Goal: Task Accomplishment & Management: Use online tool/utility

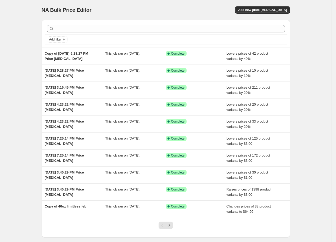
click at [109, 5] on div "NA Bulk Price Editor. This page is ready NA Bulk Price Editor Add new price [ME…" at bounding box center [166, 10] width 248 height 20
click at [266, 11] on span "Add new price [MEDICAL_DATA]" at bounding box center [262, 10] width 49 height 4
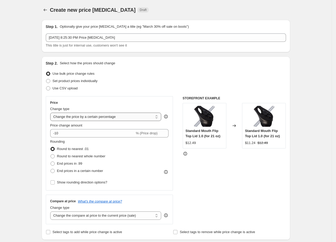
click at [130, 116] on select "Change the price to a certain amount Change the price by a certain amount Chang…" at bounding box center [105, 117] width 111 height 8
select select "to"
click at [52, 113] on select "Change the price to a certain amount Change the price by a certain amount Chang…" at bounding box center [105, 117] width 111 height 8
type input "80.00"
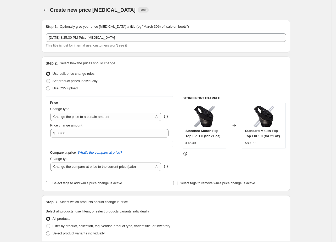
click at [77, 81] on span "Set product prices individually" at bounding box center [75, 81] width 45 height 4
click at [46, 79] on input "Set product prices individually" at bounding box center [46, 79] width 0 height 0
radio input "true"
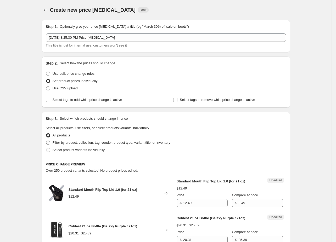
click at [90, 141] on span "Filter by product, collection, tag, vendor, product type, variant title, or inv…" at bounding box center [112, 143] width 118 height 4
click at [46, 141] on input "Filter by product, collection, tag, vendor, product type, variant title, or inv…" at bounding box center [46, 141] width 0 height 0
radio input "true"
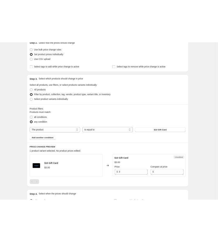
scroll to position [68, 0]
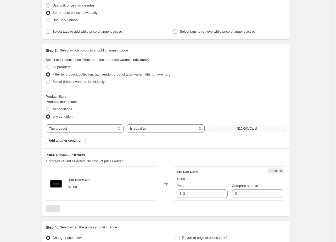
click at [244, 127] on span "$10 Gift Card" at bounding box center [247, 129] width 20 height 4
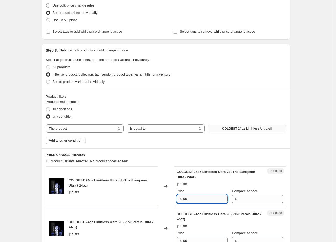
click at [196, 199] on input "55" at bounding box center [205, 199] width 44 height 8
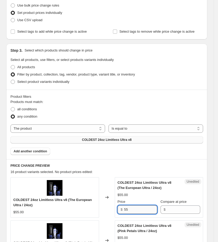
click at [134, 210] on input "55" at bounding box center [140, 209] width 33 height 8
type input "46.99"
click at [176, 208] on input "Compare at price" at bounding box center [183, 209] width 33 height 8
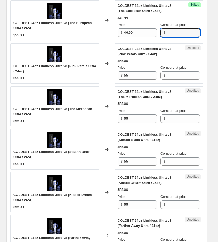
scroll to position [244, 0]
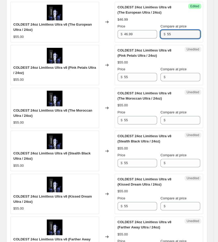
type input "55"
click at [145, 15] on div "COLDEST 24oz Limitless Ultra v8 (The European Ultra / 24oz) $46.99 $55.00 Price…" at bounding box center [159, 22] width 83 height 34
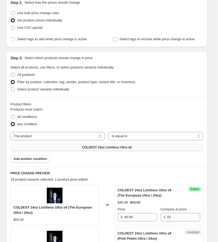
scroll to position [62, 0]
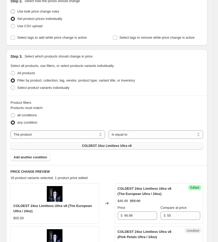
click at [28, 11] on span "Use bulk price change rules" at bounding box center [38, 11] width 42 height 4
click at [11, 10] on input "Use bulk price change rules" at bounding box center [11, 9] width 0 height 0
radio input "true"
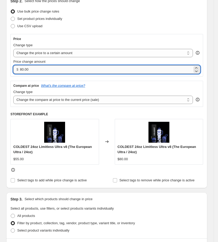
click at [38, 70] on input "80.00" at bounding box center [106, 69] width 173 height 8
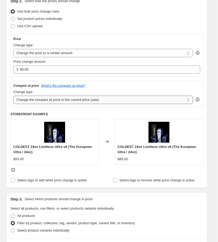
click at [42, 100] on select "Change the compare at price to the current price (sale) Change the compare at p…" at bounding box center [103, 100] width 180 height 8
select select "to"
click at [13, 96] on select "Change the compare at price to the current price (sale) Change the compare at p…" at bounding box center [103, 100] width 180 height 8
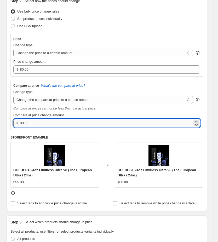
click at [47, 119] on input "80.00" at bounding box center [106, 123] width 173 height 8
type input "80.0049"
type input "493"
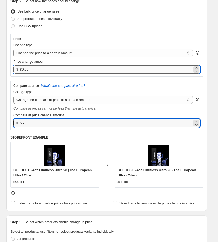
type input "55.00"
click at [37, 67] on input "80.00" at bounding box center [106, 69] width 173 height 8
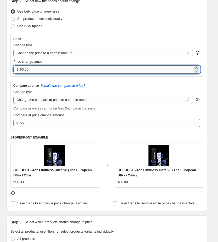
click at [37, 67] on input "80.00" at bounding box center [106, 69] width 173 height 8
type input "49.99"
click at [84, 37] on div "Price" at bounding box center [106, 39] width 187 height 4
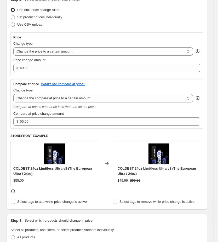
scroll to position [0, 0]
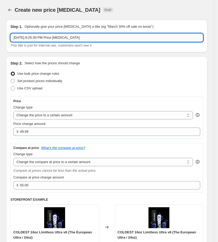
click at [119, 39] on input "[DATE] 8:25:30 PM Price [MEDICAL_DATA]" at bounding box center [106, 37] width 193 height 8
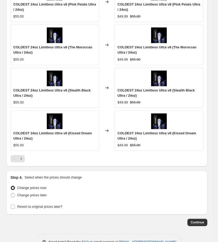
scroll to position [484, 0]
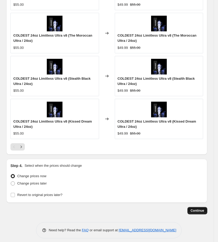
type input "24oz"
click at [202, 213] on span "Continue" at bounding box center [198, 211] width 14 height 4
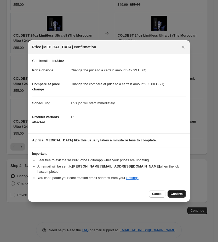
click at [174, 192] on span "Confirm" at bounding box center [177, 194] width 12 height 4
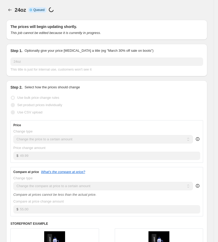
select select "to"
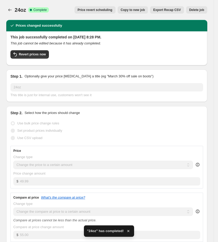
click at [148, 13] on button "Copy to new job" at bounding box center [133, 9] width 31 height 7
select select "to"
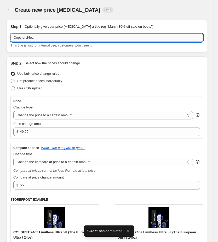
click at [58, 40] on input "Copy of 24oz" at bounding box center [106, 37] width 193 height 8
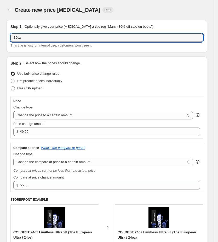
type input "15oz"
click at [116, 85] on div "Use CSV upload" at bounding box center [106, 88] width 193 height 7
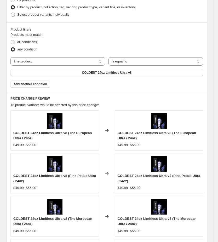
scroll to position [306, 0]
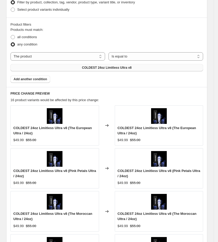
click at [156, 65] on button "COLDEST 24oz Limitless Ultra v8" at bounding box center [106, 67] width 193 height 7
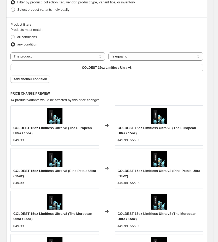
drag, startPoint x: 93, startPoint y: 68, endPoint x: 90, endPoint y: 77, distance: 10.0
click at [90, 77] on div "Products must match: all conditions any condition The product The product's col…" at bounding box center [106, 55] width 193 height 56
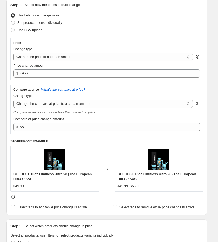
scroll to position [51, 0]
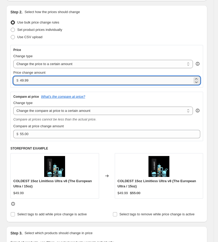
click at [51, 78] on input "49.99" at bounding box center [106, 80] width 173 height 8
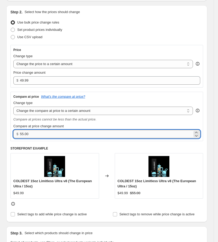
click at [49, 133] on input "55.00" at bounding box center [106, 134] width 173 height 8
type input "49.99"
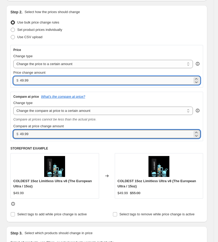
click at [33, 81] on input "49.99" at bounding box center [106, 80] width 173 height 8
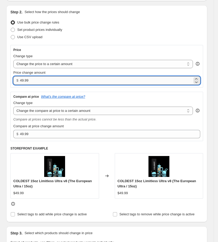
click at [33, 81] on input "49.99" at bounding box center [106, 80] width 173 height 8
type input "44.99"
click at [106, 39] on div "Use CSV upload" at bounding box center [106, 36] width 193 height 7
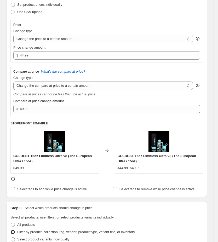
scroll to position [68, 0]
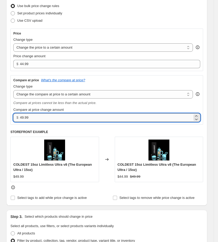
click at [35, 119] on input "49.99" at bounding box center [106, 117] width 173 height 8
type input "46.99"
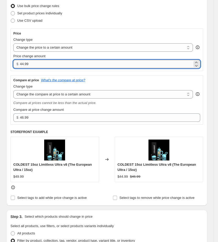
click at [32, 66] on input "44.99" at bounding box center [106, 64] width 173 height 8
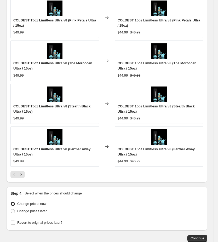
scroll to position [490, 0]
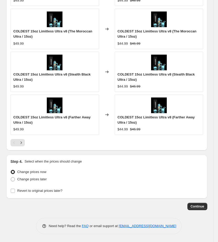
type input "43.99"
click at [201, 208] on span "Continue" at bounding box center [198, 206] width 14 height 4
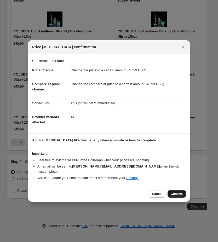
click at [180, 190] on button "Confirm" at bounding box center [177, 193] width 18 height 7
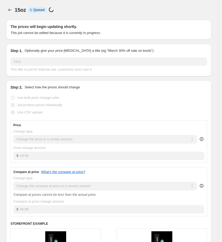
select select "to"
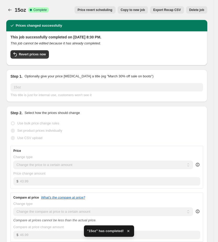
click at [145, 11] on span "Copy to new job" at bounding box center [133, 10] width 24 height 4
select select "to"
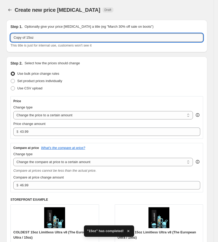
click at [84, 39] on input "Copy of 15oz" at bounding box center [106, 37] width 193 height 8
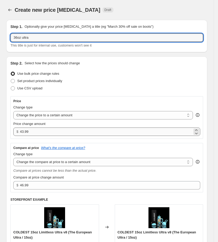
type input "36oz ultra"
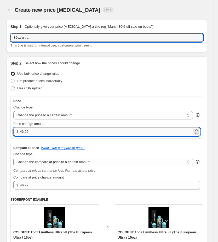
click at [92, 134] on input "43.99" at bounding box center [106, 132] width 173 height 8
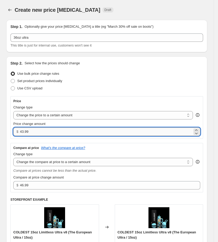
click at [92, 134] on input "43.99" at bounding box center [106, 132] width 173 height 8
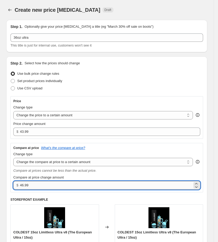
click at [47, 186] on input "46.99" at bounding box center [106, 185] width 173 height 8
type input "59.99"
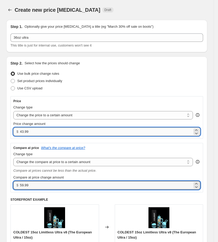
click at [28, 130] on input "43.99" at bounding box center [106, 132] width 173 height 8
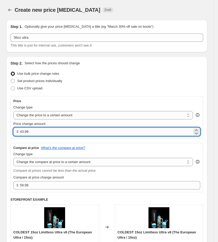
click at [28, 130] on input "43.99" at bounding box center [106, 132] width 173 height 8
type input "54.99"
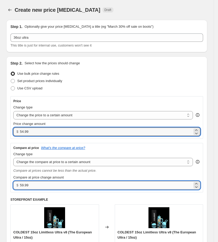
click at [38, 186] on input "59.99" at bounding box center [106, 185] width 173 height 8
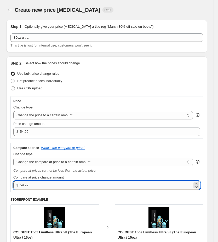
click at [38, 186] on input "59.99" at bounding box center [106, 185] width 173 height 8
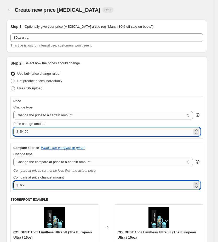
type input "65.00"
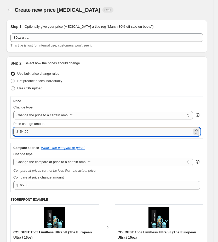
click at [40, 128] on input "54.99" at bounding box center [106, 132] width 173 height 8
type input "59.99"
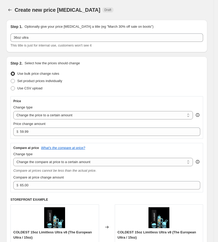
click at [170, 17] on div "Create new price [MEDICAL_DATA]. This page is ready Create new price [MEDICAL_D…" at bounding box center [106, 10] width 201 height 20
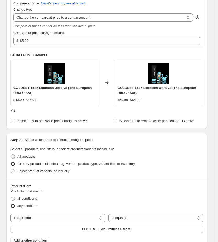
scroll to position [151, 0]
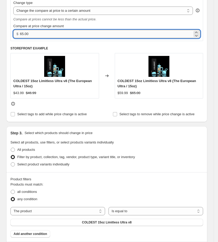
click at [54, 30] on input "65.00" at bounding box center [106, 34] width 173 height 8
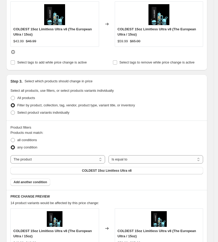
scroll to position [207, 0]
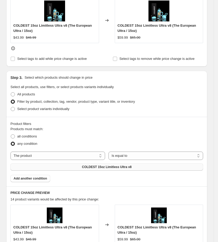
type input "64.99"
click at [124, 164] on button "COLDEST 15oz Limitless Ultra v8" at bounding box center [106, 166] width 193 height 7
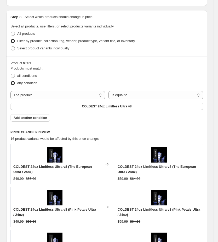
scroll to position [250, 0]
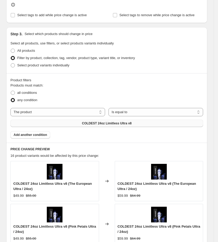
click at [164, 124] on button "COLDEST 24oz Limitless Ultra v8" at bounding box center [106, 123] width 193 height 7
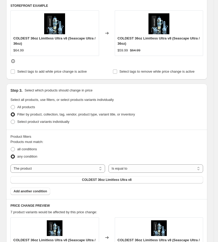
scroll to position [490, 0]
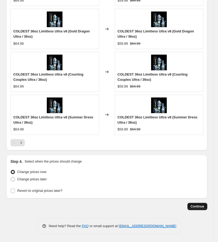
click at [204, 206] on span "Continue" at bounding box center [198, 206] width 14 height 4
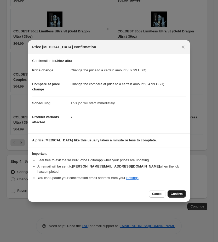
click at [178, 192] on span "Confirm" at bounding box center [177, 194] width 12 height 4
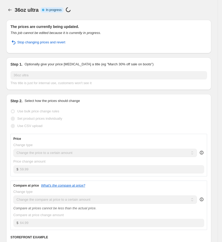
select select "to"
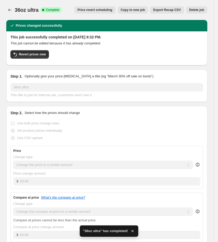
click at [145, 10] on span "Copy to new job" at bounding box center [133, 10] width 24 height 4
select select "to"
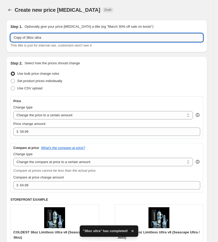
click at [57, 37] on input "Copy of 36oz ultra" at bounding box center [106, 37] width 193 height 8
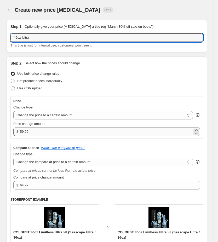
type input "46oz Ultra"
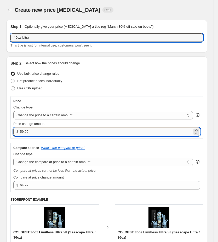
click at [31, 132] on input "59.99" at bounding box center [106, 132] width 173 height 8
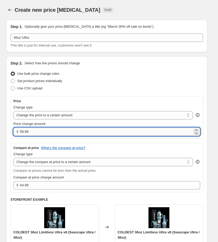
click at [31, 132] on input "59.99" at bounding box center [106, 132] width 173 height 8
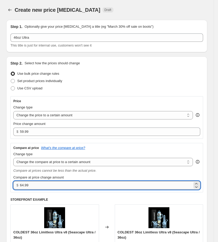
click at [29, 184] on input "64.99" at bounding box center [106, 185] width 173 height 8
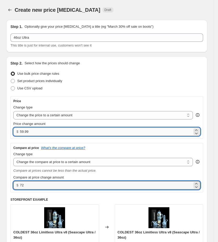
type input "72.00"
click at [43, 135] on input "59.99" at bounding box center [106, 132] width 173 height 8
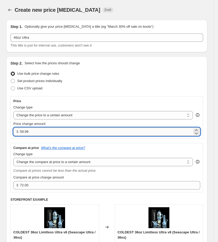
click at [43, 135] on input "59.99" at bounding box center [106, 132] width 173 height 8
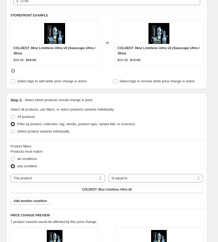
scroll to position [217, 0]
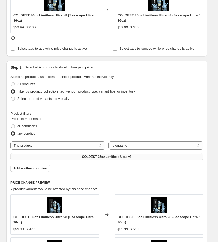
type input "67.99"
click at [145, 159] on button "COLDEST 36oz Limitless Ultra v8" at bounding box center [106, 156] width 193 height 7
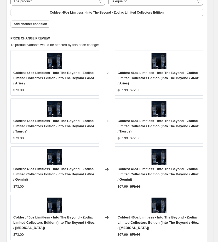
scroll to position [521, 0]
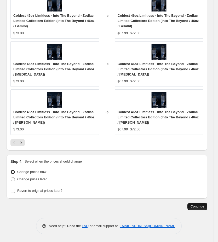
click at [199, 208] on span "Continue" at bounding box center [198, 206] width 14 height 4
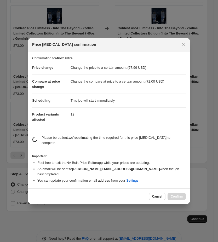
scroll to position [0, 0]
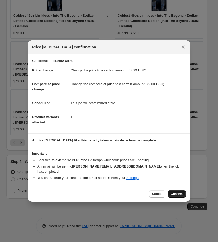
click at [183, 191] on button "Confirm" at bounding box center [177, 193] width 18 height 7
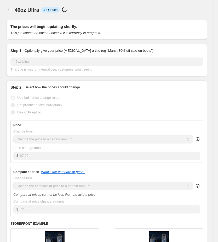
select select "to"
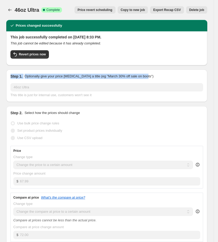
drag, startPoint x: 217, startPoint y: 64, endPoint x: 215, endPoint y: 76, distance: 12.3
click at [42, 54] on span "Revert prices now" at bounding box center [32, 54] width 27 height 4
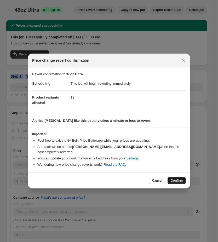
click at [183, 177] on button "Confirm" at bounding box center [177, 180] width 18 height 7
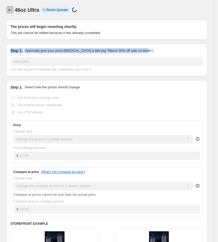
click at [10, 11] on icon "Price change jobs" at bounding box center [9, 9] width 5 height 5
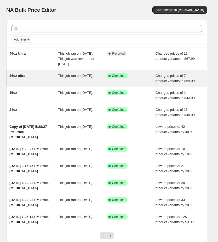
click at [28, 74] on div "36oz ultra" at bounding box center [33, 78] width 49 height 10
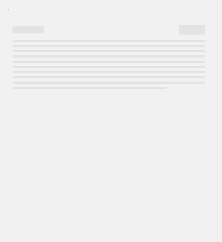
select select "to"
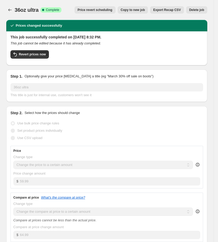
click at [139, 7] on button "Copy to new job" at bounding box center [133, 9] width 31 height 7
select select "to"
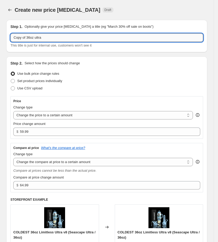
click at [77, 37] on input "Copy of 36oz ultra" at bounding box center [106, 37] width 193 height 8
type input "46oz ultra"
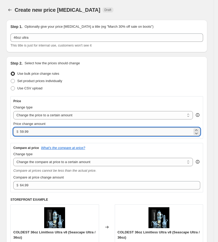
click at [44, 131] on input "59.99" at bounding box center [106, 132] width 173 height 8
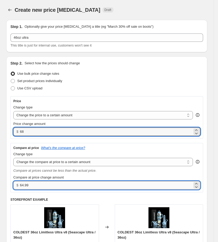
type input "68.00"
click at [37, 184] on input "64.99" at bounding box center [106, 185] width 173 height 8
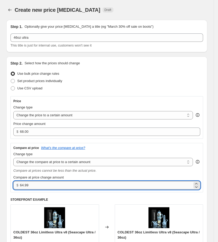
click at [37, 184] on input "64.99" at bounding box center [106, 185] width 173 height 8
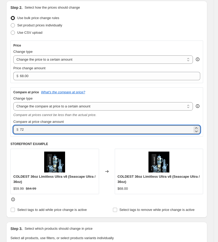
scroll to position [118, 0]
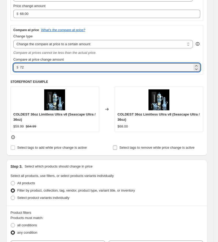
type input "72.00"
click at [167, 148] on span "Select tags to remove while price change is active" at bounding box center [156, 148] width 75 height 4
click at [117, 148] on input "Select tags to remove while price change is active" at bounding box center [115, 148] width 4 height 4
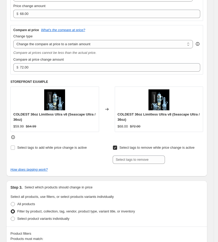
click at [169, 146] on span "Select tags to remove while price change is active" at bounding box center [156, 148] width 75 height 4
click at [117, 146] on input "Select tags to remove while price change is active" at bounding box center [115, 148] width 4 height 4
checkbox input "false"
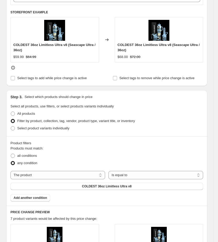
scroll to position [190, 0]
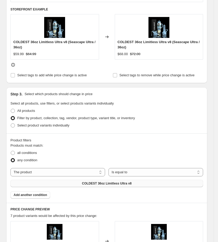
click at [120, 185] on span "COLDEST 36oz Limitless Ultra v8" at bounding box center [107, 183] width 50 height 4
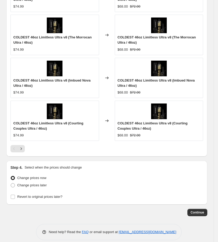
scroll to position [490, 0]
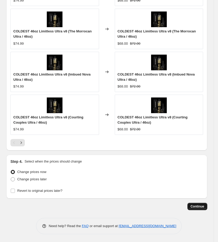
click at [197, 207] on span "Continue" at bounding box center [198, 206] width 14 height 4
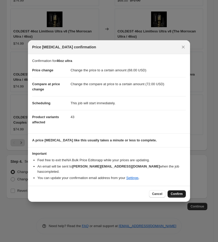
click at [175, 192] on span "Confirm" at bounding box center [177, 194] width 12 height 4
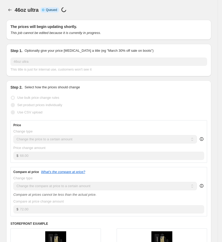
select select "to"
